Goal: Information Seeking & Learning: Check status

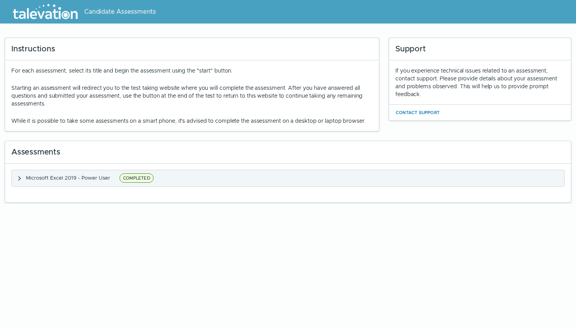
click at [75, 181] on clr-accordion-title "Microsoft Excel 2019 - Power User COMPLETED" at bounding box center [91, 178] width 130 height 10
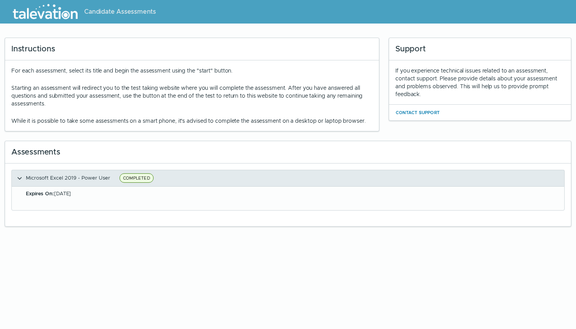
click at [23, 178] on icon "button" at bounding box center [19, 178] width 6 height 6
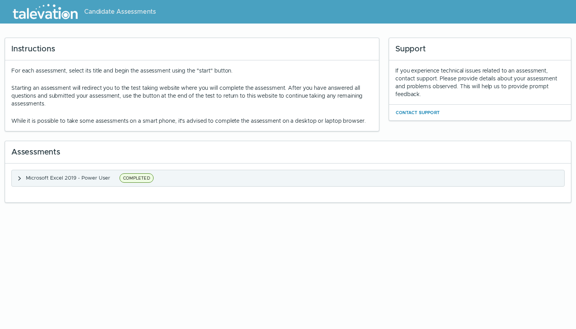
click at [88, 175] on span "Microsoft Excel 2019 - Power User" at bounding box center [68, 177] width 84 height 7
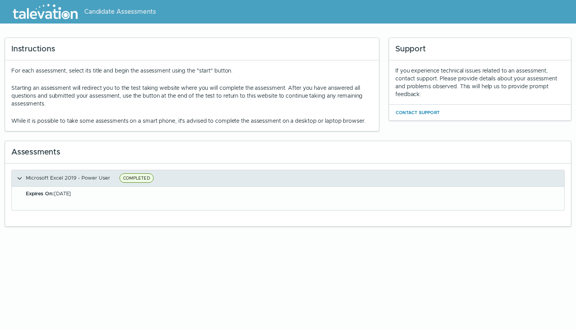
click at [88, 175] on span "Microsoft Excel 2019 - Power User" at bounding box center [68, 177] width 84 height 7
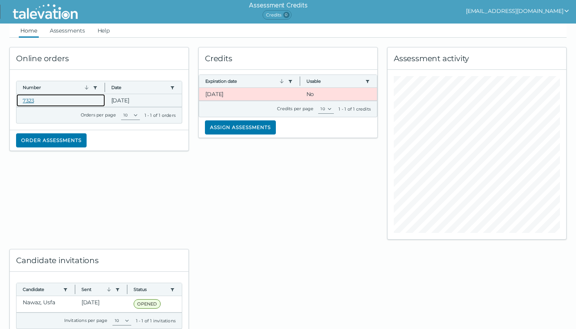
click at [28, 102] on link "7323" at bounding box center [28, 100] width 11 height 6
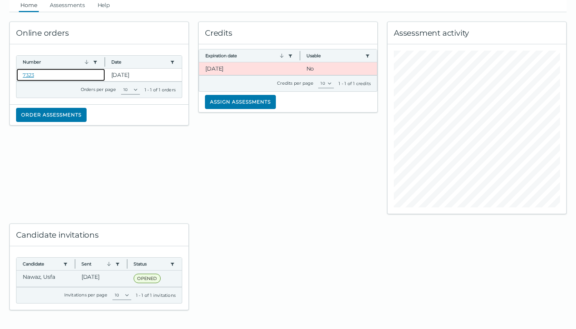
scroll to position [25, 0]
click at [98, 279] on clr-dg-cell "[DATE]" at bounding box center [101, 278] width 53 height 16
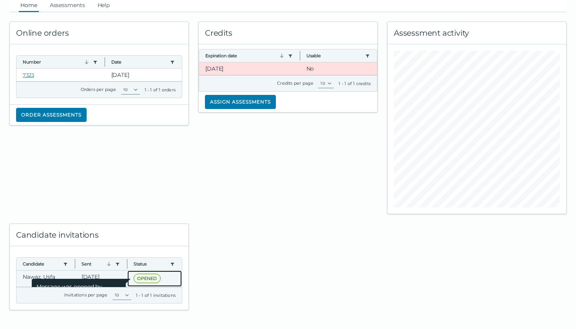
click at [148, 279] on span "OPENED" at bounding box center [147, 278] width 27 height 9
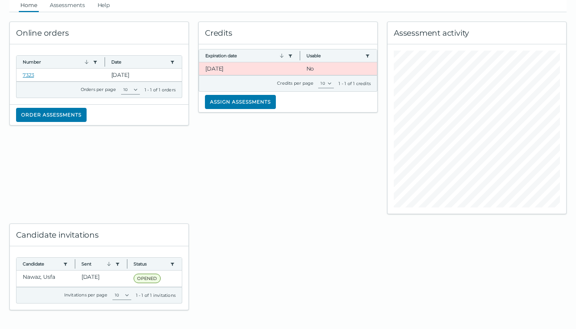
click at [205, 236] on div at bounding box center [288, 262] width 189 height 96
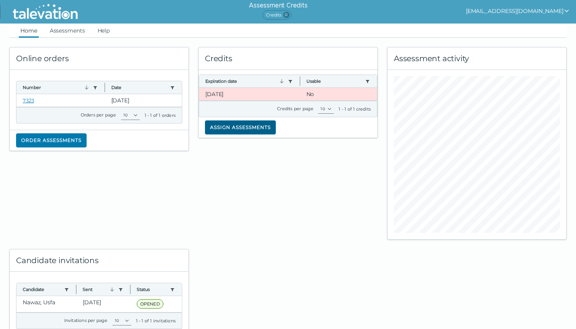
click at [258, 128] on button "Assign assessments" at bounding box center [240, 127] width 71 height 14
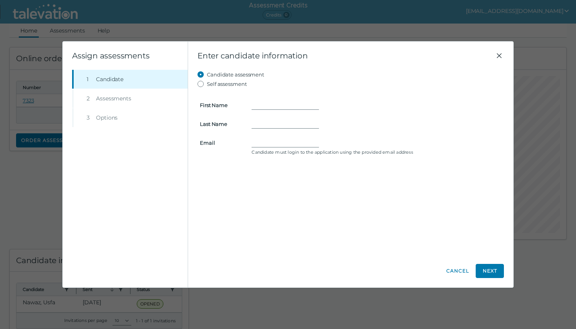
click at [501, 57] on icon "Close" at bounding box center [499, 55] width 5 height 5
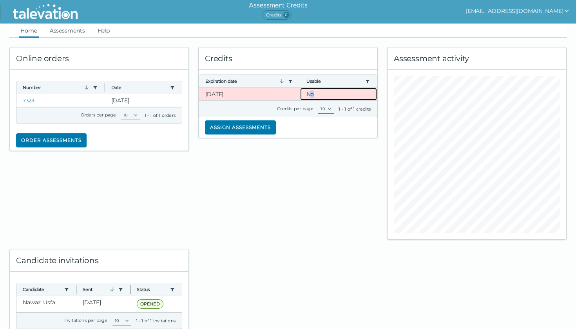
drag, startPoint x: 310, startPoint y: 94, endPoint x: 322, endPoint y: 94, distance: 11.8
click at [322, 94] on clr-dg-cell "No" at bounding box center [338, 94] width 77 height 13
click at [64, 32] on link "Assessments" at bounding box center [67, 31] width 38 height 14
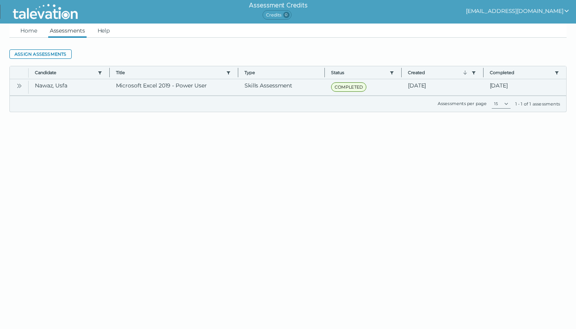
click at [22, 86] on icon "Open" at bounding box center [19, 86] width 6 height 6
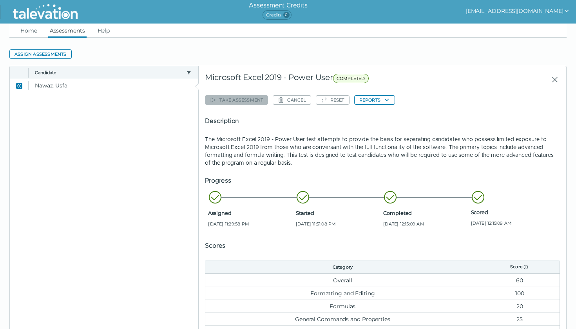
scroll to position [76, 0]
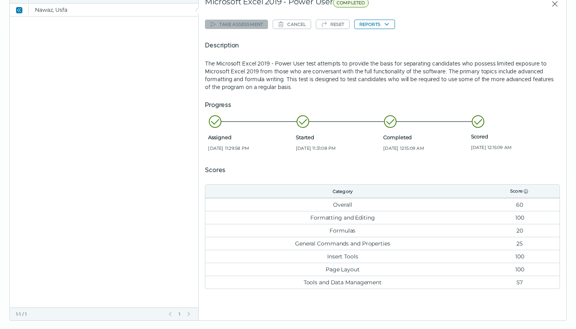
click at [528, 201] on td "60" at bounding box center [520, 204] width 80 height 13
drag, startPoint x: 529, startPoint y: 230, endPoint x: 517, endPoint y: 230, distance: 11.8
click at [517, 230] on td "20" at bounding box center [520, 230] width 80 height 13
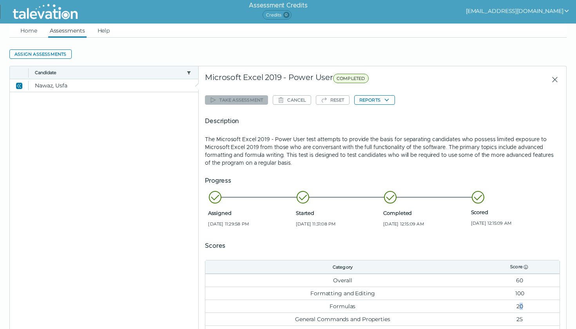
scroll to position [0, 0]
click at [368, 97] on button "Reports" at bounding box center [374, 99] width 41 height 9
click at [380, 116] on button "Microsoft Excel 2019 - Power User" at bounding box center [405, 115] width 95 height 9
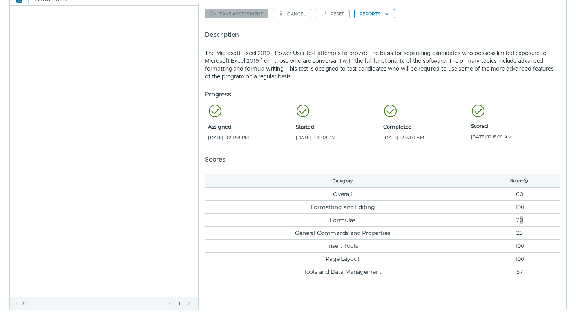
scroll to position [85, 0]
click at [265, 132] on div "Assigned Aug 17, 2025, 11:29:58 PM" at bounding box center [250, 130] width 84 height 23
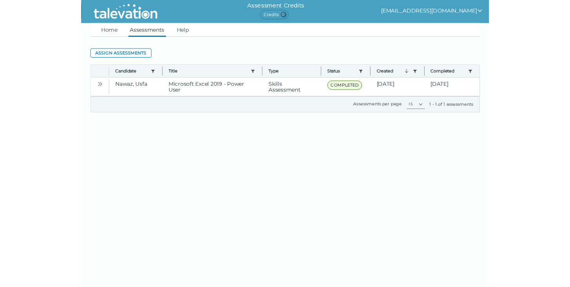
scroll to position [0, 0]
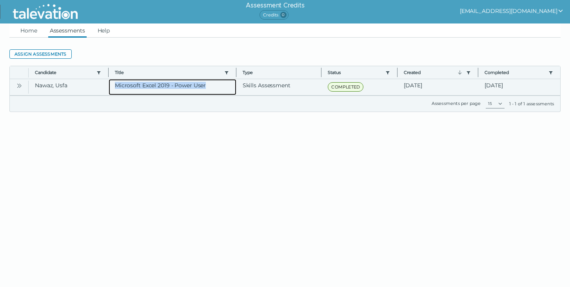
drag, startPoint x: 114, startPoint y: 86, endPoint x: 209, endPoint y: 89, distance: 95.3
click at [209, 89] on clr-dg-cell "Microsoft Excel 2019 - Power User" at bounding box center [173, 87] width 128 height 16
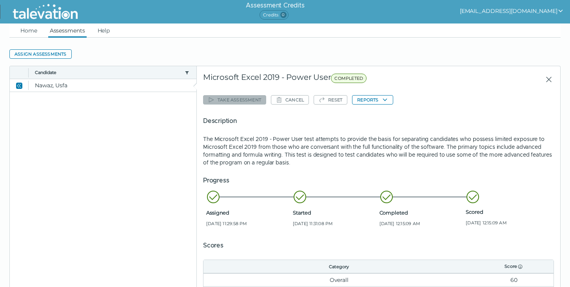
click at [234, 76] on div "Microsoft Excel 2019 - Power User COMPLETED" at bounding box center [328, 80] width 251 height 14
click at [316, 78] on div "Microsoft Excel 2019 - Power User COMPLETED" at bounding box center [328, 80] width 251 height 14
click at [333, 78] on span "COMPLETED" at bounding box center [349, 78] width 36 height 9
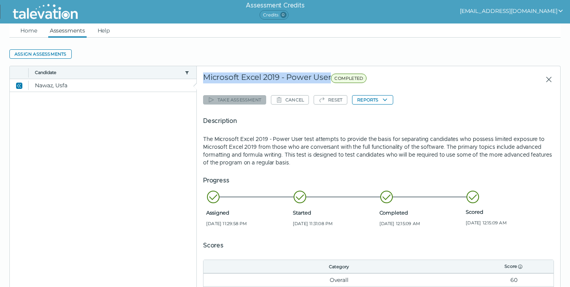
drag, startPoint x: 330, startPoint y: 78, endPoint x: 205, endPoint y: 81, distance: 125.1
click at [205, 81] on div "Microsoft Excel 2019 - Power User COMPLETED" at bounding box center [328, 80] width 251 height 14
copy div "Microsoft Excel 2019 - Power User"
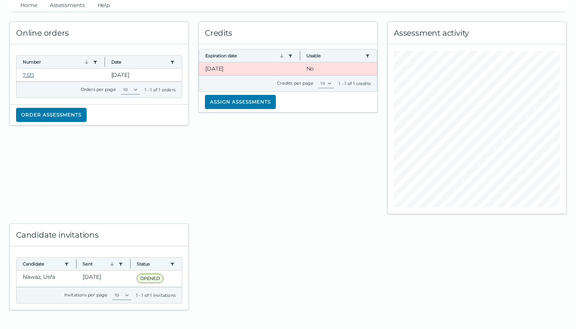
scroll to position [25, 0]
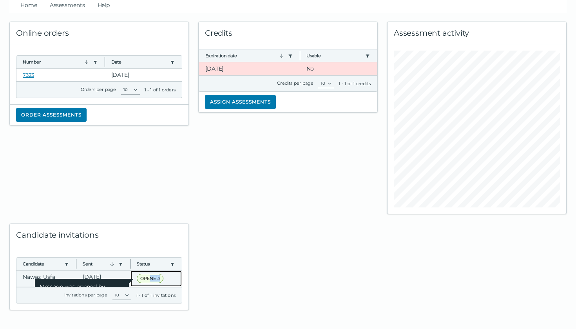
click at [150, 281] on span "OPENED" at bounding box center [150, 278] width 27 height 9
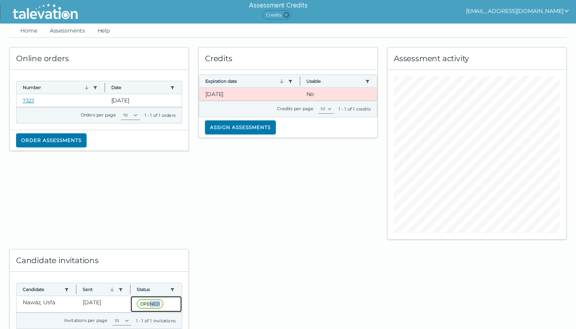
scroll to position [0, 0]
click at [68, 32] on link "Assessments" at bounding box center [67, 31] width 38 height 14
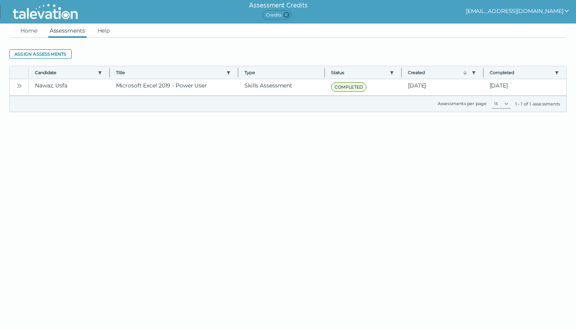
click at [269, 79] on div "Toggle more row content Candidate Use left or right key to resize the column Ti…" at bounding box center [288, 72] width 557 height 13
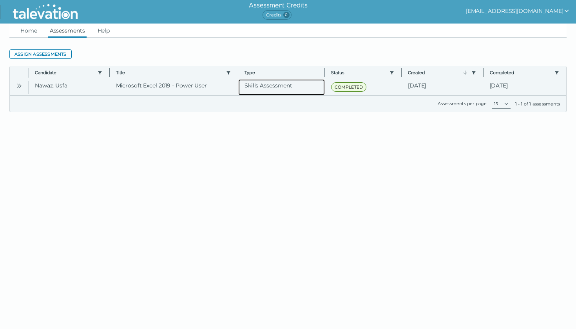
click at [268, 85] on clr-dg-cell "Skills Assessment" at bounding box center [281, 87] width 87 height 16
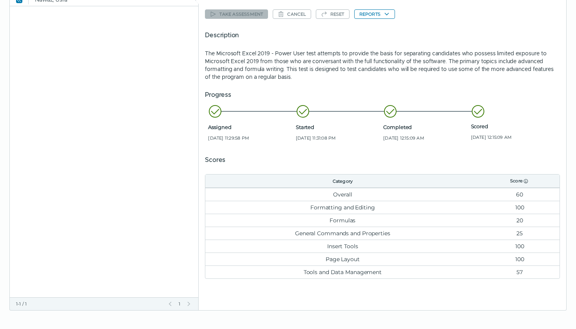
scroll to position [85, 0]
drag, startPoint x: 527, startPoint y: 194, endPoint x: 507, endPoint y: 194, distance: 20.0
click at [507, 194] on td "60" at bounding box center [520, 194] width 80 height 13
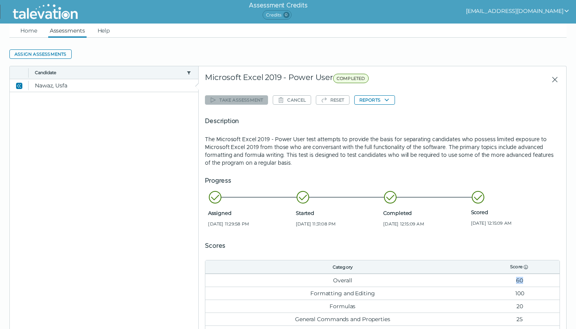
scroll to position [0, 0]
click at [103, 26] on link "Help" at bounding box center [104, 31] width 16 height 14
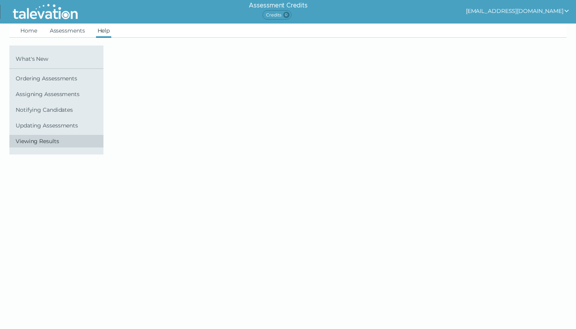
click at [65, 141] on span "Viewing Results" at bounding box center [58, 141] width 85 height 6
click at [32, 29] on link "Home" at bounding box center [29, 31] width 20 height 14
